Goal: Information Seeking & Learning: Learn about a topic

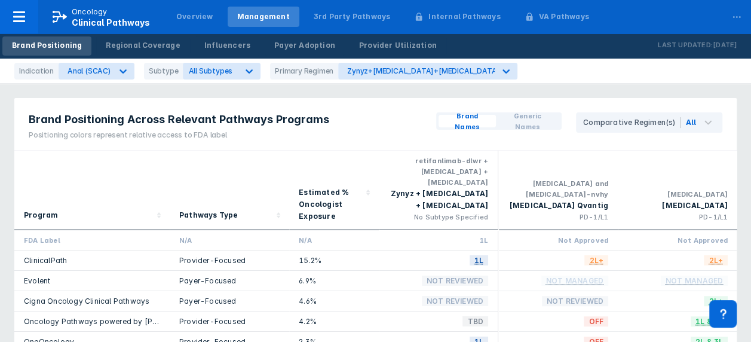
scroll to position [0, 232]
click at [112, 79] on div at bounding box center [123, 71] width 22 height 22
click at [111, 94] on div "Anal (SCAC)" at bounding box center [96, 98] width 68 height 23
click at [243, 74] on icon at bounding box center [249, 71] width 12 height 12
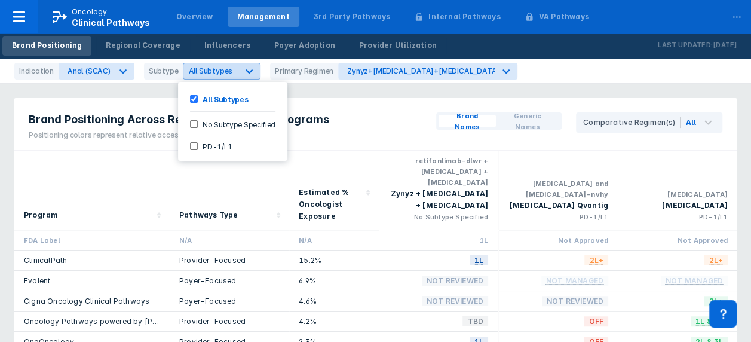
click at [243, 74] on icon at bounding box center [249, 71] width 12 height 12
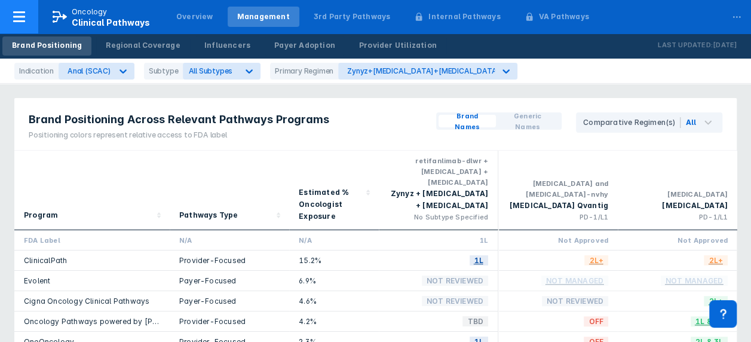
click at [20, 11] on icon at bounding box center [19, 17] width 14 height 14
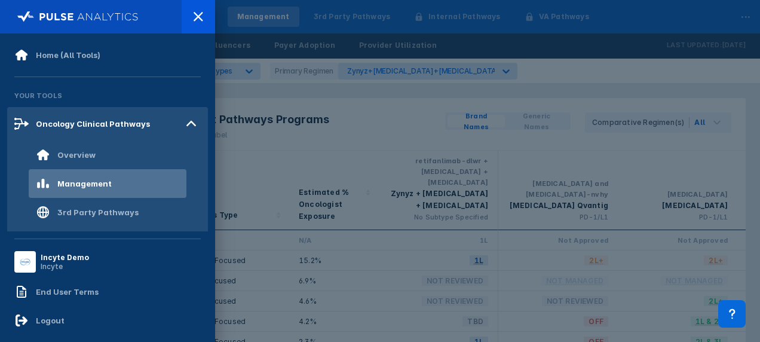
click at [430, 75] on div at bounding box center [380, 171] width 760 height 342
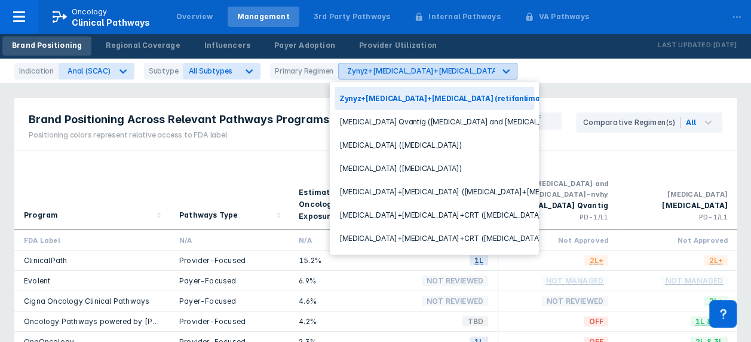
click at [403, 74] on div "Zynyz+[MEDICAL_DATA]+[MEDICAL_DATA] (retifanlimab-dlwr+[MEDICAL_DATA]+[MEDICAL_…" at bounding box center [524, 70] width 354 height 9
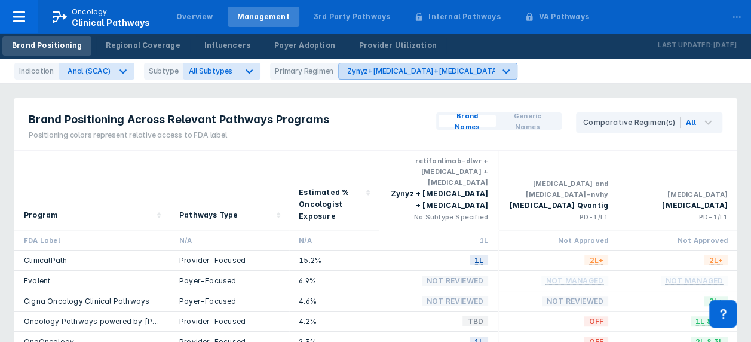
click at [403, 74] on div "Zynyz+[MEDICAL_DATA]+[MEDICAL_DATA] (retifanlimab-dlwr+[MEDICAL_DATA]+[MEDICAL_…" at bounding box center [524, 70] width 354 height 9
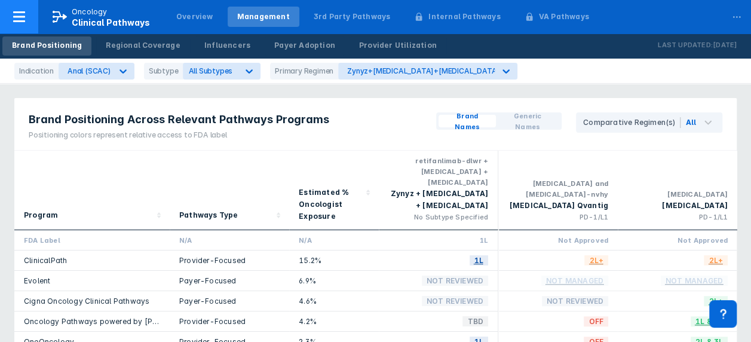
click at [24, 30] on div at bounding box center [19, 16] width 38 height 33
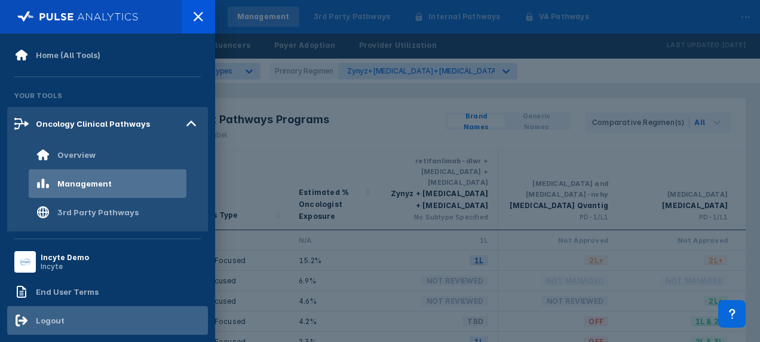
click at [61, 315] on div "Logout" at bounding box center [39, 320] width 50 height 14
